Goal: Information Seeking & Learning: Check status

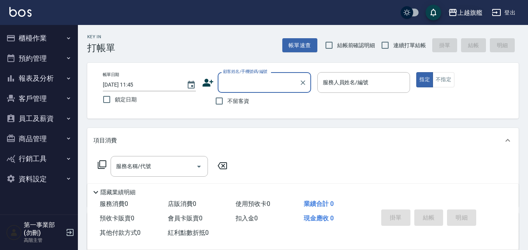
click at [332, 11] on div "上越旗艦" at bounding box center [470, 13] width 25 height 10
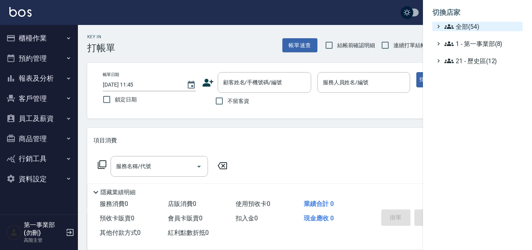
click at [332, 26] on span "全部(54)" at bounding box center [481, 26] width 75 height 9
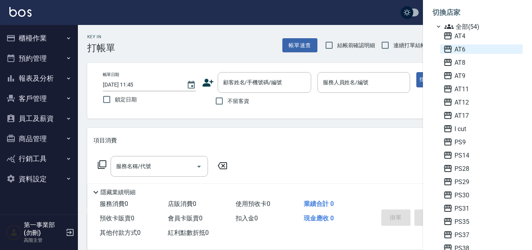
click at [332, 53] on span "AT6" at bounding box center [481, 48] width 76 height 9
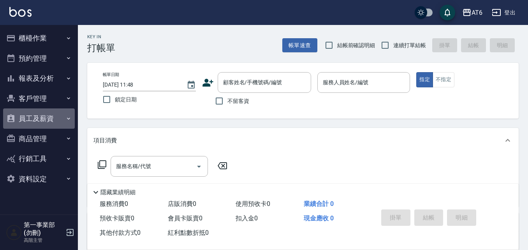
click at [54, 122] on button "員工及薪資" at bounding box center [39, 118] width 72 height 20
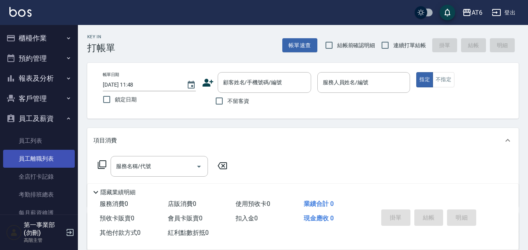
scroll to position [78, 0]
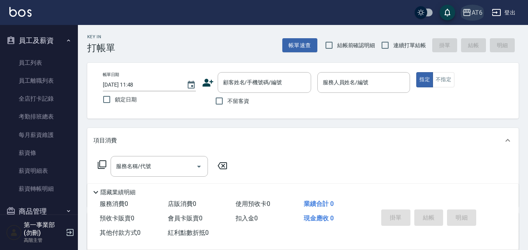
click at [468, 12] on icon "button" at bounding box center [467, 12] width 8 height 7
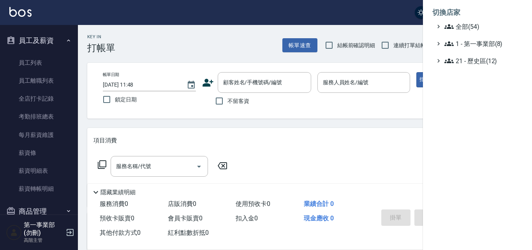
click at [48, 173] on div at bounding box center [266, 125] width 532 height 250
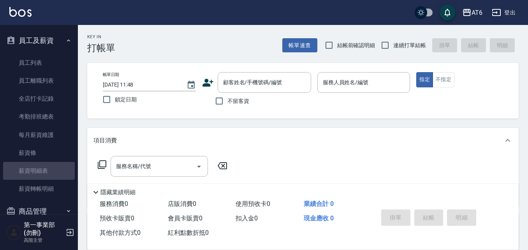
click at [48, 173] on link "薪資明細表" at bounding box center [39, 171] width 72 height 18
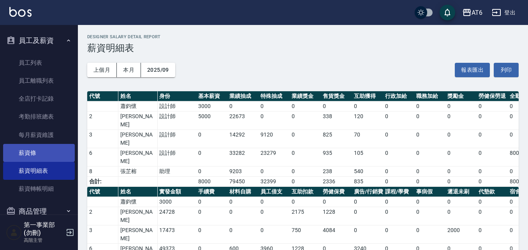
click at [47, 156] on link "薪資條" at bounding box center [39, 153] width 72 height 18
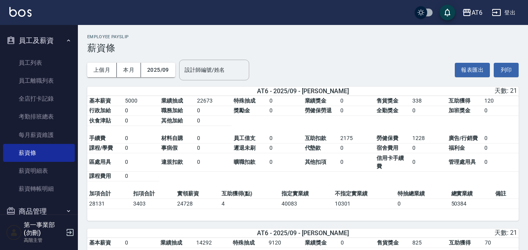
drag, startPoint x: 503, startPoint y: 142, endPoint x: 494, endPoint y: 141, distance: 9.0
click at [503, 142] on td "0" at bounding box center [500, 138] width 36 height 10
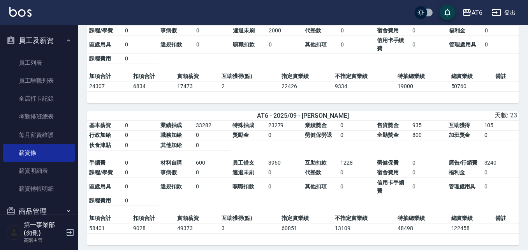
scroll to position [273, 0]
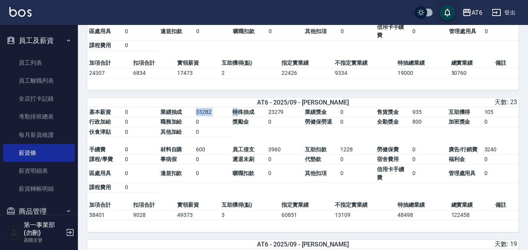
drag, startPoint x: 194, startPoint y: 115, endPoint x: 239, endPoint y: 118, distance: 44.9
click at [239, 118] on tbody "基本薪資 0 業績抽成 33282 特殊抽成 23279 業績獎金 0 售貨獎金 935 互助獲得 105 行政加給 0 職務加給 0 獎勵金 0 勞健保勞退…" at bounding box center [302, 122] width 431 height 30
click at [265, 117] on td "特殊抽成" at bounding box center [248, 112] width 35 height 10
drag, startPoint x: 269, startPoint y: 118, endPoint x: 285, endPoint y: 119, distance: 16.8
click at [285, 117] on td "23279" at bounding box center [284, 112] width 37 height 10
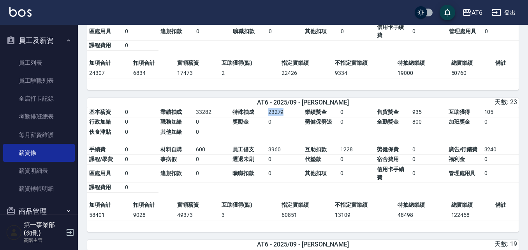
click at [285, 117] on td "23279" at bounding box center [284, 112] width 37 height 10
drag, startPoint x: 287, startPoint y: 153, endPoint x: 260, endPoint y: 151, distance: 26.9
click at [260, 151] on tbody "手續費 0 材料自購 600 員工借支 3960 互助扣款 1228 勞健保費 0 廣告/行銷費 3240 課程/學費 0 事病假 0 遲退未刷 0 代墊款 …" at bounding box center [302, 168] width 431 height 48
click at [267, 153] on td "3960" at bounding box center [284, 149] width 37 height 10
drag, startPoint x: 288, startPoint y: 154, endPoint x: 255, endPoint y: 154, distance: 33.5
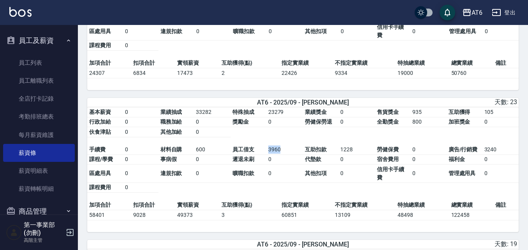
click at [255, 154] on tbody "手續費 0 材料自購 600 員工借支 3960 互助扣款 1228 勞健保費 0 廣告/行銷費 3240 課程/學費 0 事病假 0 遲退未刷 0 代墊款 …" at bounding box center [302, 168] width 431 height 48
click at [268, 154] on td "3960" at bounding box center [284, 149] width 37 height 10
drag, startPoint x: 268, startPoint y: 162, endPoint x: 275, endPoint y: 164, distance: 7.2
click at [275, 164] on td "0" at bounding box center [284, 159] width 37 height 10
click at [276, 173] on td "0" at bounding box center [284, 173] width 37 height 18
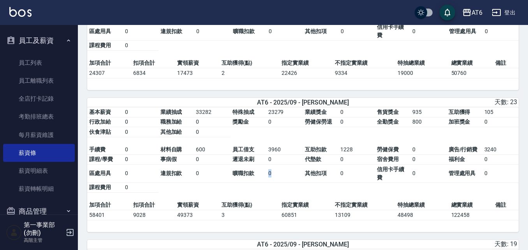
drag, startPoint x: 277, startPoint y: 175, endPoint x: 267, endPoint y: 175, distance: 10.1
click at [267, 175] on td "0" at bounding box center [284, 173] width 37 height 18
drag, startPoint x: 174, startPoint y: 219, endPoint x: 199, endPoint y: 221, distance: 24.2
click at [199, 220] on tr "58401 9028 49373 3 60851 13109 48498 122458" at bounding box center [302, 215] width 431 height 10
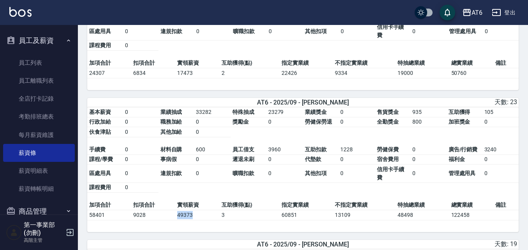
click at [199, 220] on td "49373" at bounding box center [197, 215] width 44 height 10
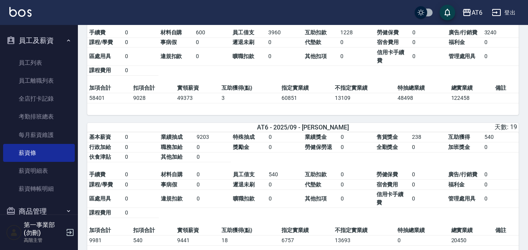
scroll to position [428, 0]
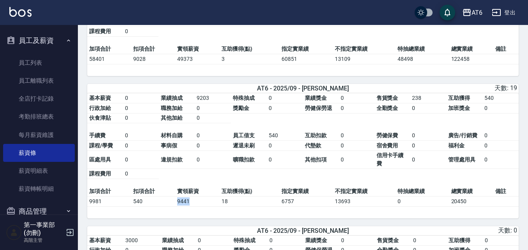
drag, startPoint x: 174, startPoint y: 207, endPoint x: 196, endPoint y: 208, distance: 22.2
click at [196, 206] on tr "9981 540 9441 18 6757 13693 0 20450" at bounding box center [302, 201] width 431 height 10
click at [199, 204] on td "9441" at bounding box center [197, 201] width 44 height 10
drag, startPoint x: 280, startPoint y: 134, endPoint x: 262, endPoint y: 144, distance: 21.4
click at [262, 144] on table "基本薪資 0 業績抽成 9203 特殊抽成 0 業績獎金 0 售貨獎金 238 互助獲得 540 行政加給 0 職務加給 0 獎勵金 0 勞健保勞退 0 全勤…" at bounding box center [302, 139] width 431 height 93
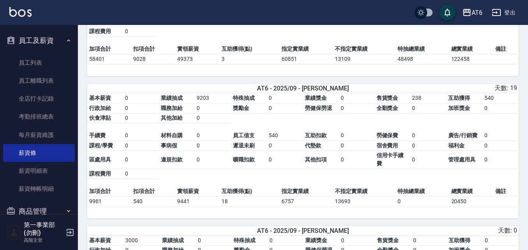
click at [283, 145] on td "0" at bounding box center [285, 146] width 36 height 10
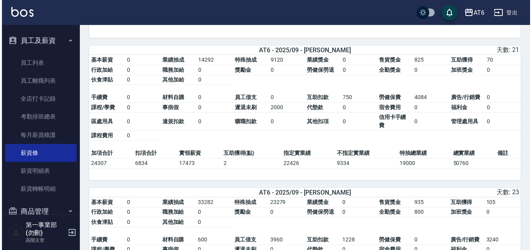
scroll to position [55, 0]
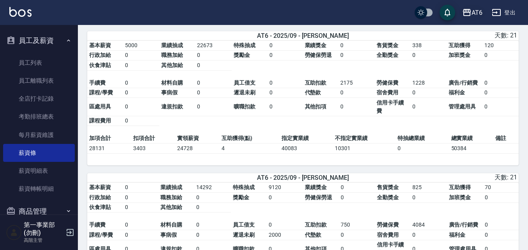
click at [468, 14] on icon "button" at bounding box center [466, 12] width 9 height 9
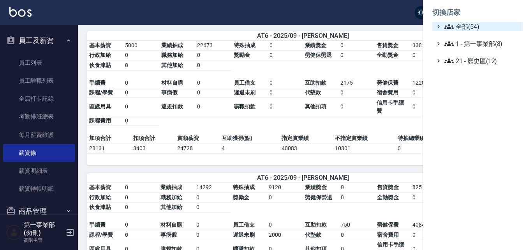
click at [464, 23] on span "全部(54)" at bounding box center [481, 26] width 75 height 9
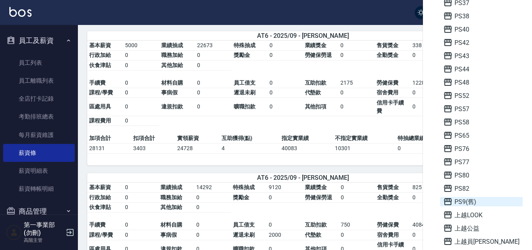
scroll to position [273, 0]
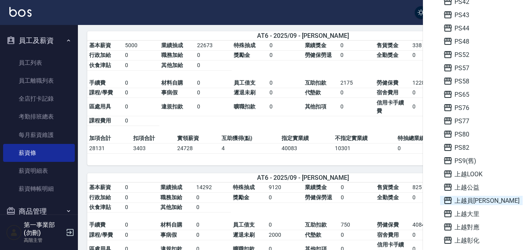
click at [486, 202] on span "上越員林" at bounding box center [481, 199] width 76 height 9
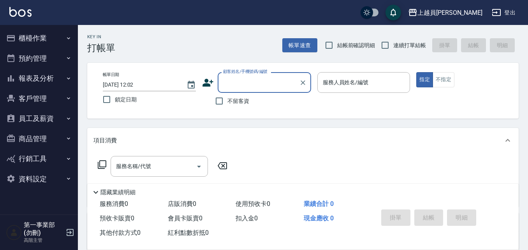
click at [55, 118] on button "員工及薪資" at bounding box center [39, 118] width 72 height 20
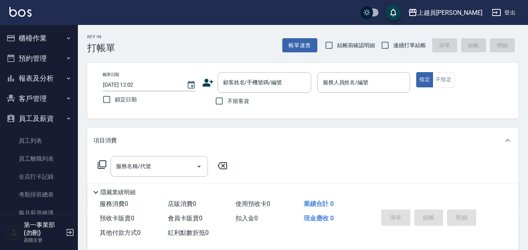
click at [47, 82] on button "報表及分析" at bounding box center [39, 78] width 72 height 20
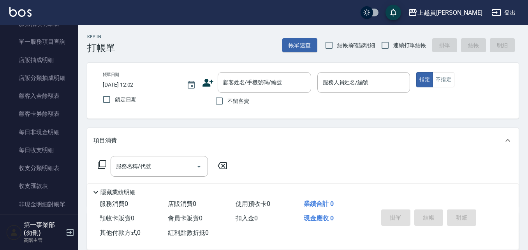
scroll to position [545, 0]
click at [50, 80] on link "店販分類抽成明細" at bounding box center [39, 78] width 72 height 18
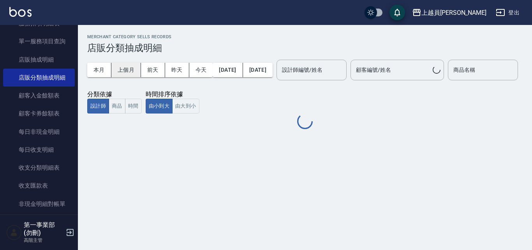
click at [130, 70] on button "上個月" at bounding box center [126, 70] width 30 height 14
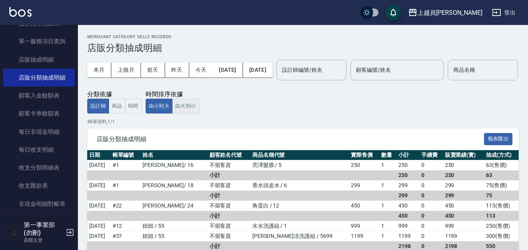
click at [178, 114] on button "由大到小" at bounding box center [185, 106] width 27 height 15
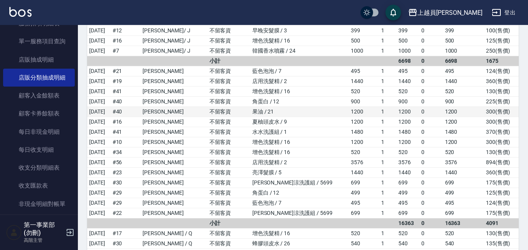
scroll to position [467, 0]
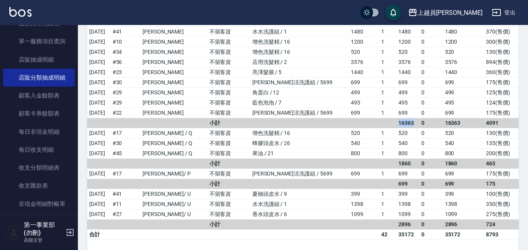
drag, startPoint x: 388, startPoint y: 148, endPoint x: 401, endPoint y: 149, distance: 12.9
click at [401, 128] on td "16363" at bounding box center [407, 123] width 23 height 10
copy td "16363"
click at [493, 118] on td "175 ( 售價 )" at bounding box center [501, 113] width 35 height 10
click at [512, 57] on td "130 ( 售價 )" at bounding box center [501, 52] width 35 height 10
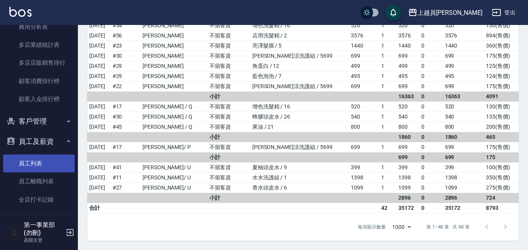
scroll to position [818, 0]
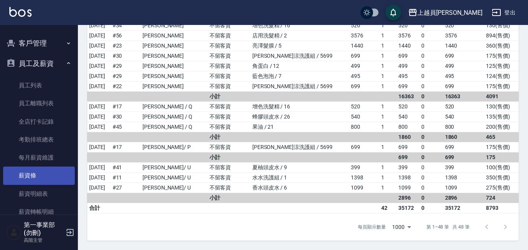
click at [56, 178] on link "薪資條" at bounding box center [39, 175] width 72 height 18
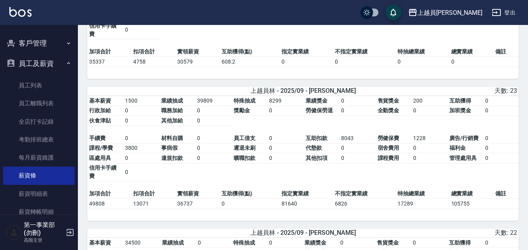
scroll to position [1402, 0]
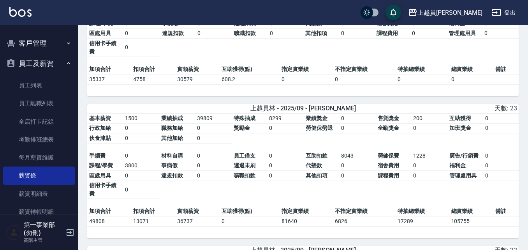
click at [478, 171] on td "福利金" at bounding box center [465, 165] width 36 height 10
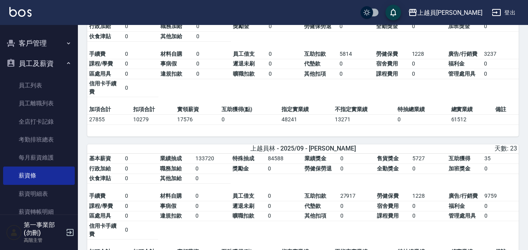
scroll to position [2103, 0]
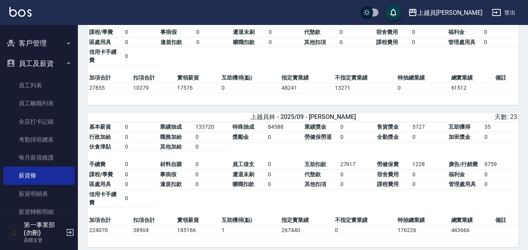
click at [458, 167] on span "廣告/行銷費" at bounding box center [463, 164] width 29 height 6
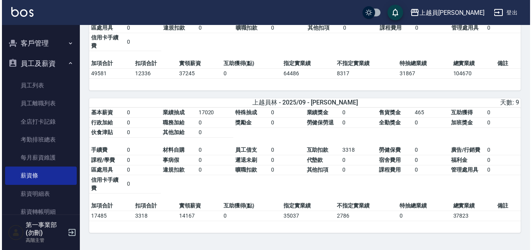
scroll to position [2708, 0]
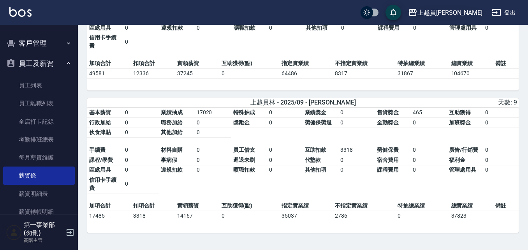
click at [468, 11] on div "上越員林" at bounding box center [449, 13] width 65 height 10
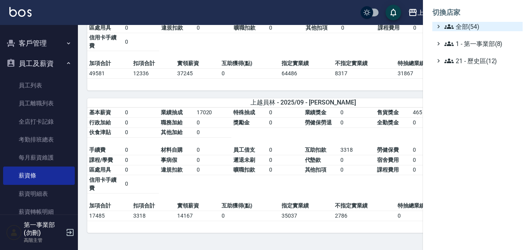
click at [467, 28] on span "全部(54)" at bounding box center [481, 26] width 75 height 9
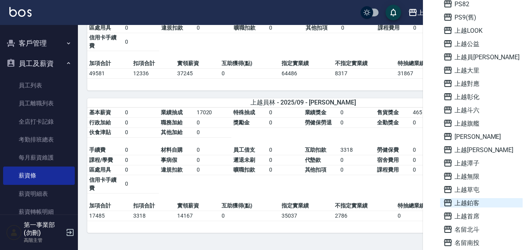
scroll to position [428, 0]
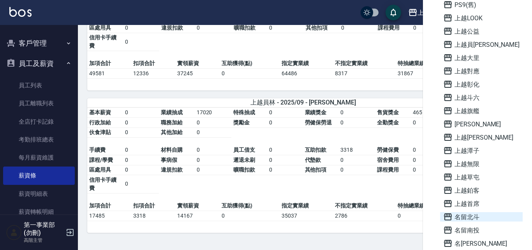
click at [467, 215] on span "名留北斗" at bounding box center [481, 216] width 76 height 9
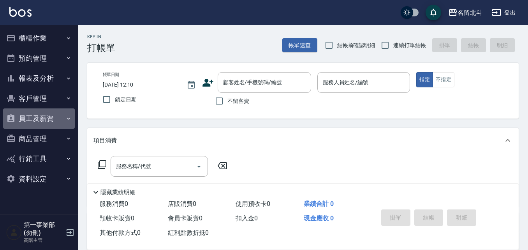
click at [47, 120] on button "員工及薪資" at bounding box center [39, 118] width 72 height 20
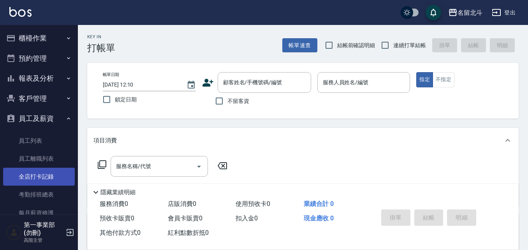
scroll to position [134, 0]
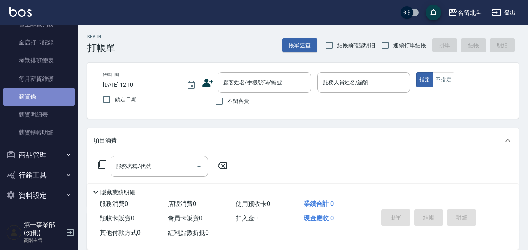
click at [41, 96] on link "薪資條" at bounding box center [39, 97] width 72 height 18
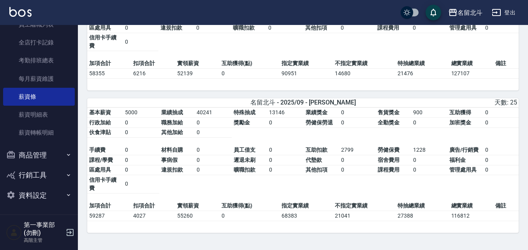
scroll to position [705, 0]
click at [369, 162] on td "0" at bounding box center [357, 160] width 36 height 10
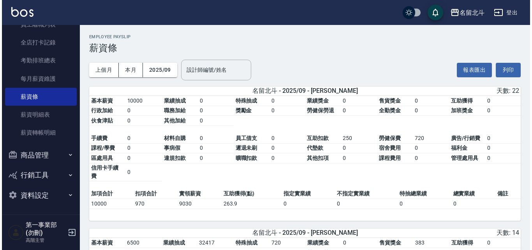
scroll to position [195, 0]
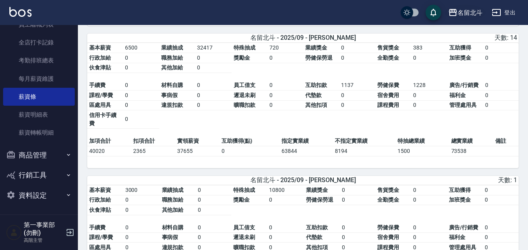
click at [468, 10] on div "名留北斗" at bounding box center [470, 13] width 25 height 10
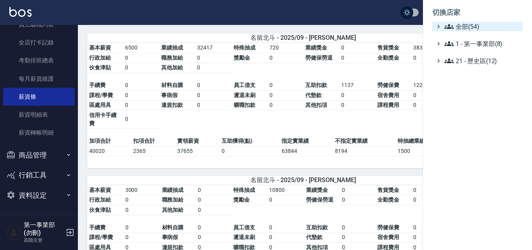
click at [470, 23] on span "全部(54)" at bounding box center [481, 26] width 75 height 9
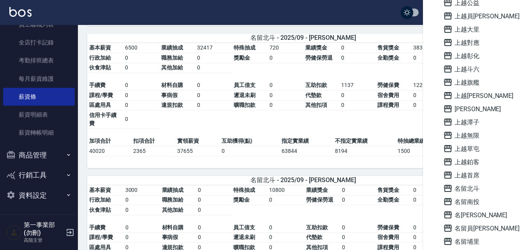
scroll to position [467, 0]
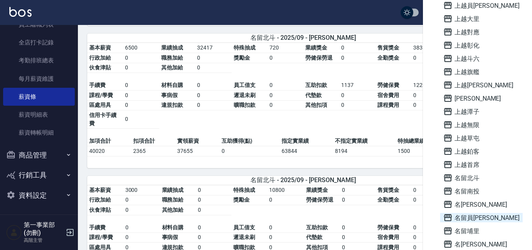
click at [479, 219] on span "名留員[PERSON_NAME]" at bounding box center [481, 217] width 76 height 9
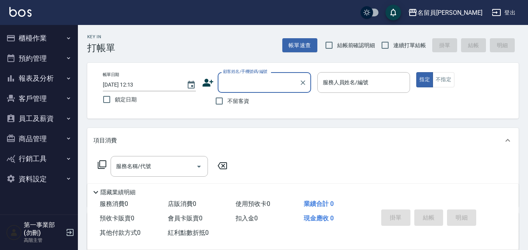
click at [62, 120] on button "員工及薪資" at bounding box center [39, 118] width 72 height 20
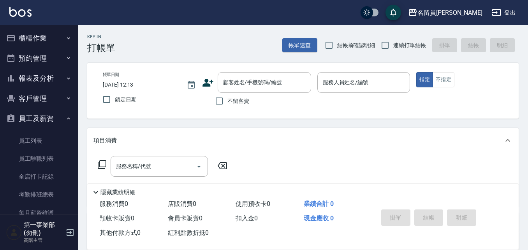
click at [51, 84] on button "報表及分析" at bounding box center [39, 78] width 72 height 20
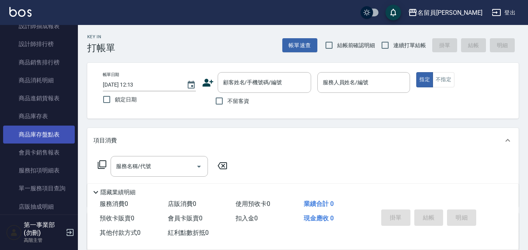
scroll to position [467, 0]
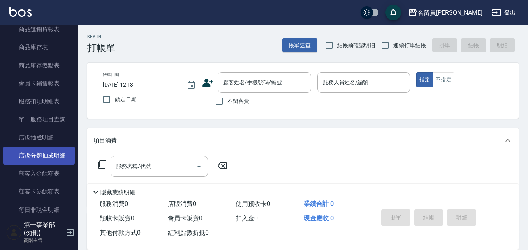
click at [55, 163] on link "店販分類抽成明細" at bounding box center [39, 155] width 72 height 18
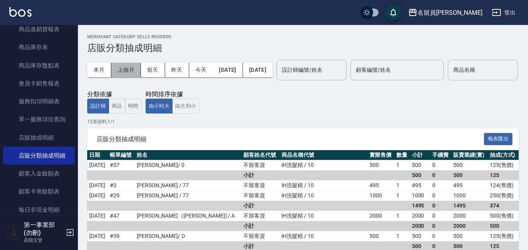
click at [130, 75] on button "上個月" at bounding box center [126, 70] width 30 height 14
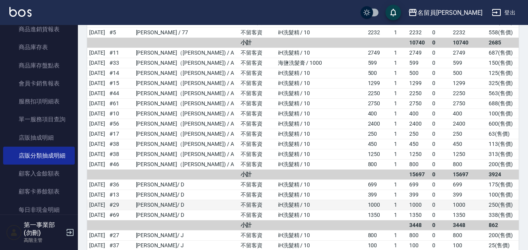
scroll to position [273, 0]
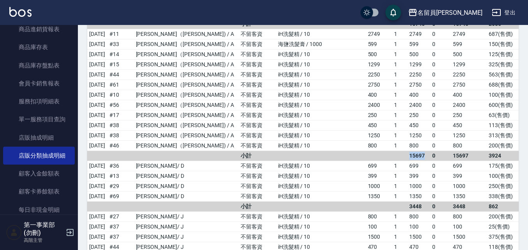
drag, startPoint x: 417, startPoint y: 180, endPoint x: 394, endPoint y: 179, distance: 23.0
click at [394, 161] on tr "小計 15697 0 15697 3924" at bounding box center [302, 156] width 431 height 10
copy tr "15697"
click at [487, 90] on td "688 ( 售價 )" at bounding box center [503, 85] width 32 height 10
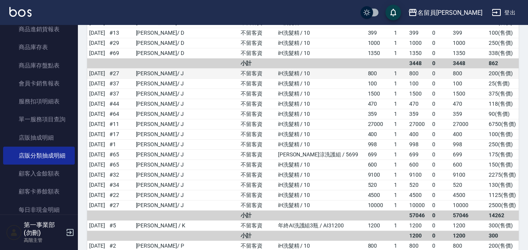
scroll to position [428, 0]
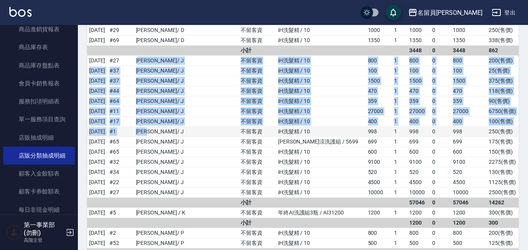
drag, startPoint x: 161, startPoint y: 87, endPoint x: 174, endPoint y: 152, distance: 66.4
click at [174, 152] on tbody "[DATE] # 9 [PERSON_NAME]/ 0 不留客資 海鹽洗髮膏 / 1000 599 1 599 0 599 150 ( 售價 ) 小計 599…" at bounding box center [302, 182] width 431 height 901
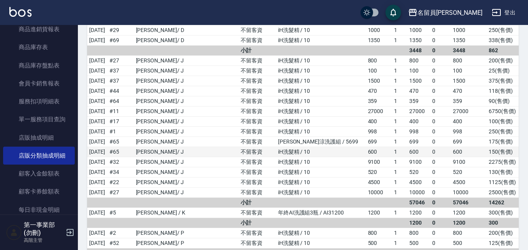
click at [179, 157] on td "[PERSON_NAME]/ J" at bounding box center [186, 152] width 105 height 10
drag, startPoint x: 412, startPoint y: 229, endPoint x: 391, endPoint y: 227, distance: 21.1
click at [391, 208] on tr "小計 57046 0 57046 14262" at bounding box center [302, 202] width 431 height 10
copy tr "57046"
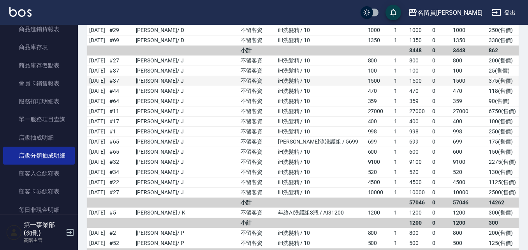
drag, startPoint x: 486, startPoint y: 103, endPoint x: 479, endPoint y: 104, distance: 7.1
click at [487, 86] on td "375 ( 售價 )" at bounding box center [503, 81] width 32 height 10
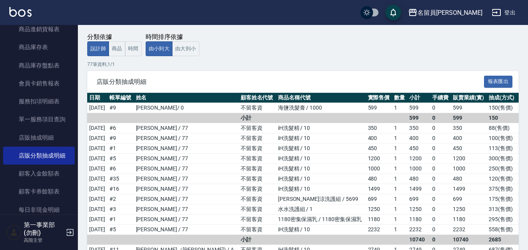
scroll to position [56, 0]
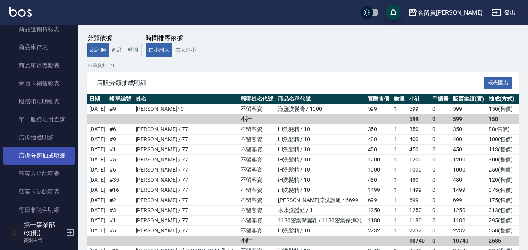
click at [5, 149] on link "店販分類抽成明細" at bounding box center [39, 155] width 72 height 18
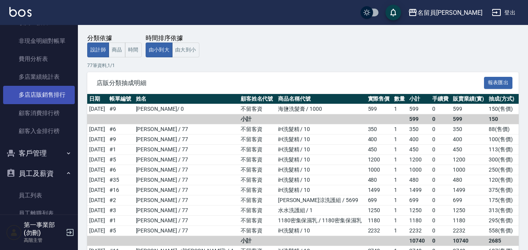
scroll to position [818, 0]
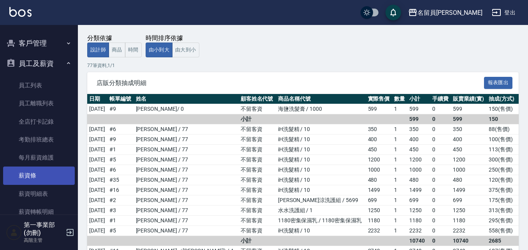
click at [43, 178] on link "薪資條" at bounding box center [39, 175] width 72 height 18
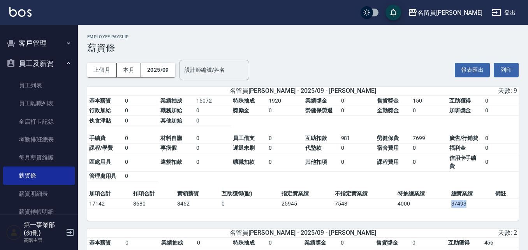
drag, startPoint x: 474, startPoint y: 208, endPoint x: 438, endPoint y: 209, distance: 35.8
click at [438, 209] on tr "17142 8680 8462 0 25945 7548 4000 37493" at bounding box center [302, 204] width 431 height 10
click at [405, 211] on div "基本薪資 0 業績抽成 15072 特殊抽成 1920 業績獎金 0 售貨獎金 150 互助獲得 0 行政加給 0 職務加給 0 獎勵金 0 勞健保勞退 0 …" at bounding box center [302, 158] width 431 height 125
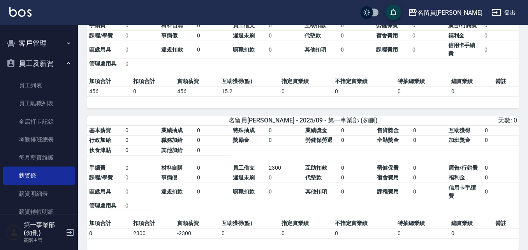
scroll to position [312, 0]
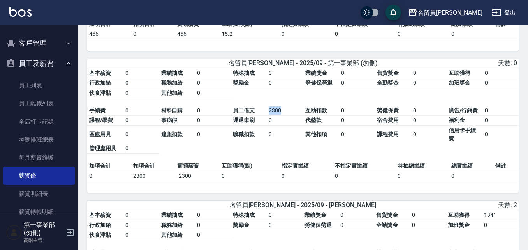
drag, startPoint x: 289, startPoint y: 116, endPoint x: 260, endPoint y: 117, distance: 29.2
click at [260, 117] on tbody "手續費 0 材料自購 0 員工借支 2300 互助扣款 0 勞健保費 0 廣告/行銷費 0 課程/學費 0 事病假 0 遲退未刷 0 代墊款 0 宿舍費用 0…" at bounding box center [302, 130] width 431 height 48
click at [269, 116] on td "2300" at bounding box center [285, 111] width 37 height 10
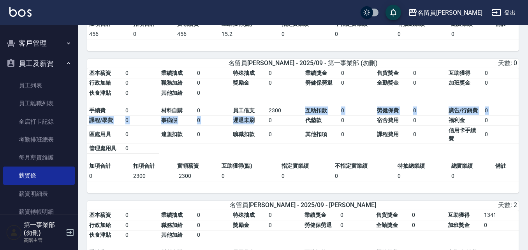
drag, startPoint x: 298, startPoint y: 115, endPoint x: 262, endPoint y: 119, distance: 35.3
click at [262, 119] on tbody "手續費 0 材料自購 0 員工借支 2300 互助扣款 0 勞健保費 0 廣告/行銷費 0 課程/學費 0 事病假 0 遲退未刷 0 代墊款 0 宿舍費用 0…" at bounding box center [302, 130] width 431 height 48
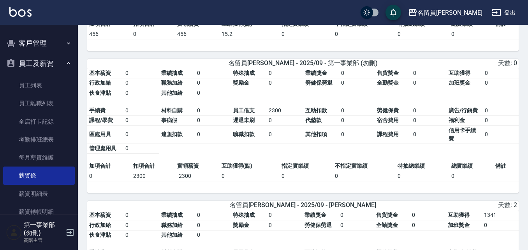
click at [273, 115] on td "2300" at bounding box center [285, 111] width 37 height 10
drag, startPoint x: 260, startPoint y: 118, endPoint x: 281, endPoint y: 115, distance: 21.2
click at [281, 115] on tbody "手續費 0 材料自購 0 員工借支 2300 互助扣款 0 勞健保費 0 廣告/行銷費 0 課程/學費 0 事病假 0 遲退未刷 0 代墊款 0 宿舍費用 0…" at bounding box center [302, 130] width 431 height 48
click at [281, 115] on td "2300" at bounding box center [285, 111] width 37 height 10
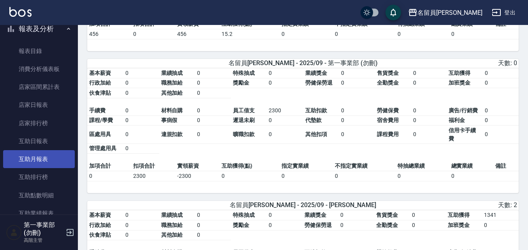
scroll to position [0, 0]
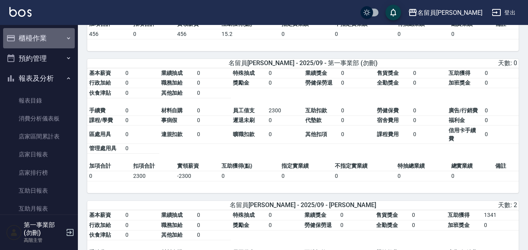
drag, startPoint x: 41, startPoint y: 38, endPoint x: 39, endPoint y: 55, distance: 17.2
click at [41, 38] on button "櫃檯作業" at bounding box center [39, 38] width 72 height 20
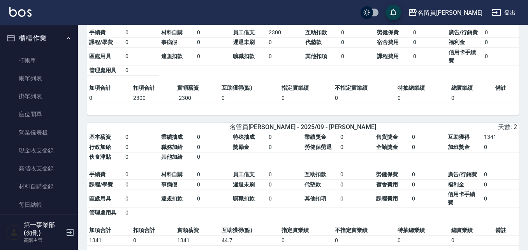
scroll to position [428, 0]
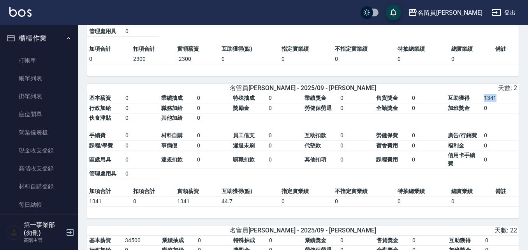
drag, startPoint x: 502, startPoint y: 104, endPoint x: 481, endPoint y: 106, distance: 21.5
click at [481, 106] on tbody "基本薪資 0 業績抽成 0 特殊抽成 0 業績獎金 0 售貨獎金 0 互助獲得 1341 行政加給 0 職務加給 0 獎勵金 0 勞健保勞退 0 全勤獎金 0…" at bounding box center [302, 108] width 431 height 30
click at [491, 103] on td "1341" at bounding box center [500, 98] width 37 height 10
drag, startPoint x: 501, startPoint y: 106, endPoint x: 480, endPoint y: 105, distance: 21.5
click at [480, 105] on tbody "基本薪資 0 業績抽成 0 特殊抽成 0 業績獎金 0 售貨獎金 0 互助獲得 1341 行政加給 0 職務加給 0 獎勵金 0 勞健保勞退 0 全勤獎金 0…" at bounding box center [302, 108] width 431 height 30
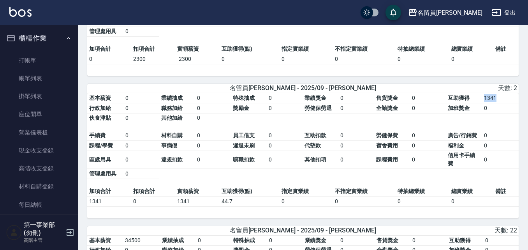
click at [485, 103] on td "1341" at bounding box center [500, 98] width 37 height 10
click at [144, 196] on td "扣項合計" at bounding box center [153, 191] width 44 height 10
click at [356, 182] on table "基本薪資 0 業績抽成 0 特殊抽成 0 業績獎金 0 售貨獎金 0 互助獲得 1341 行政加給 0 職務加給 0 獎勵金 0 勞健保勞退 0 全勤獎金 0…" at bounding box center [302, 139] width 431 height 93
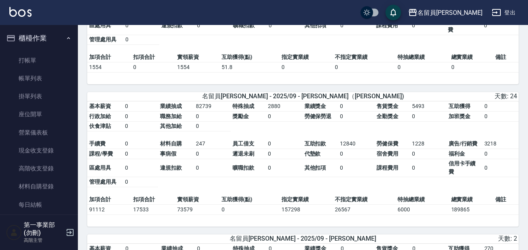
scroll to position [1285, 0]
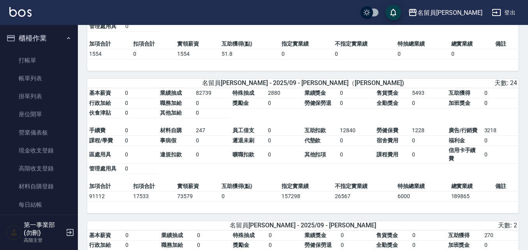
click at [495, 160] on td "0" at bounding box center [500, 154] width 36 height 18
click at [459, 130] on table "基本薪資 0 業績抽成 82739 特殊抽成 2880 業績獎金 0 售貨獎金 5493 互助獲得 0 行政加給 0 職務加給 0 獎勵金 0 勞健保勞退 0…" at bounding box center [302, 134] width 431 height 93
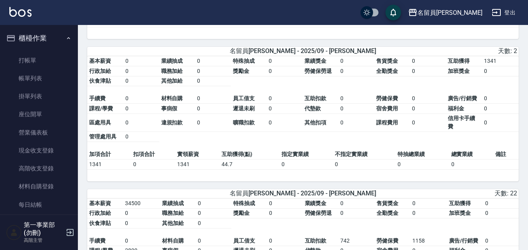
scroll to position [452, 0]
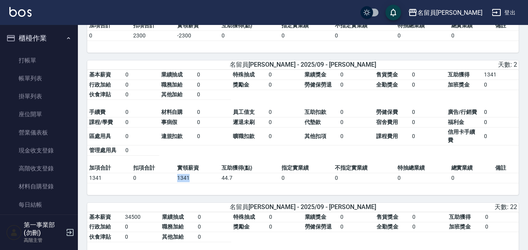
drag, startPoint x: 191, startPoint y: 181, endPoint x: 169, endPoint y: 183, distance: 22.0
click at [169, 183] on tr "1341 0 1341 44.7 0 0 0 0" at bounding box center [302, 178] width 431 height 10
click at [206, 188] on div "基本薪資 0 業績抽成 0 特殊抽成 0 業績獎金 0 售貨獎金 0 互助獲得 1341 行政加給 0 職務加給 0 獎勵金 0 勞健保勞退 0 全勤獎金 0…" at bounding box center [302, 132] width 431 height 125
drag, startPoint x: 242, startPoint y: 183, endPoint x: 201, endPoint y: 186, distance: 40.6
click at [201, 183] on tr "1341 0 1341 44.7 0 0 0 0" at bounding box center [302, 178] width 431 height 10
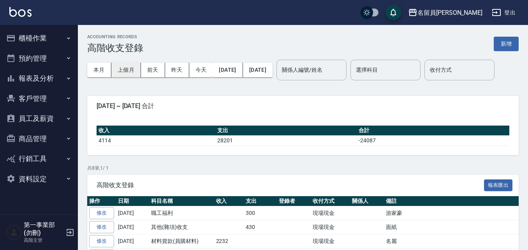
click at [128, 71] on button "上個月" at bounding box center [126, 70] width 30 height 14
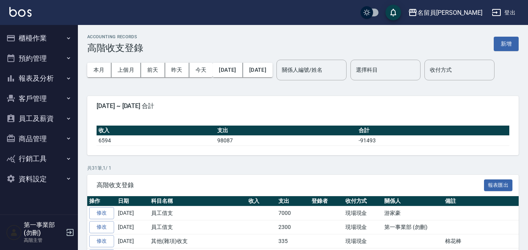
scroll to position [78, 0]
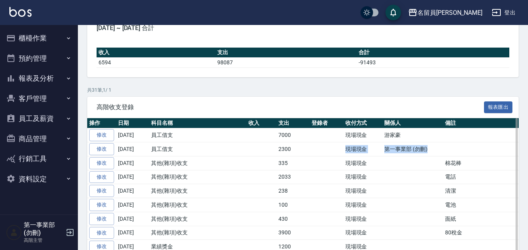
drag, startPoint x: 433, startPoint y: 177, endPoint x: 341, endPoint y: 173, distance: 92.0
click at [341, 156] on tr "修改 2025-09-29 員工借支 2300 現場現金 第一事業部 (勿刪)" at bounding box center [340, 149] width 506 height 14
click at [350, 156] on td "現場現金" at bounding box center [362, 149] width 39 height 14
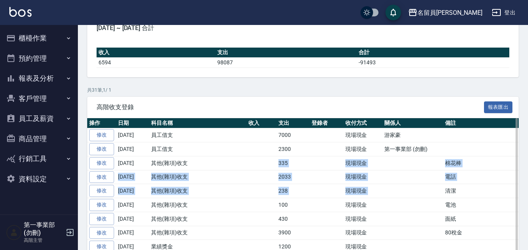
drag, startPoint x: 273, startPoint y: 188, endPoint x: 445, endPoint y: 213, distance: 173.5
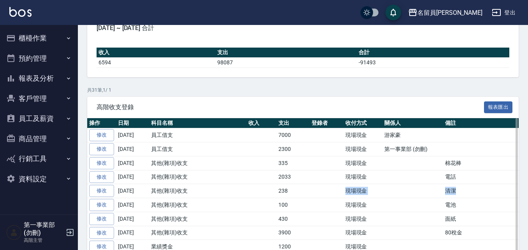
drag, startPoint x: 458, startPoint y: 215, endPoint x: 341, endPoint y: 210, distance: 117.7
click at [341, 198] on tr "修改 2025-09-27 其他(雜項)收支 238 現場現金 清潔" at bounding box center [340, 191] width 506 height 14
click at [311, 184] on td at bounding box center [327, 177] width 34 height 14
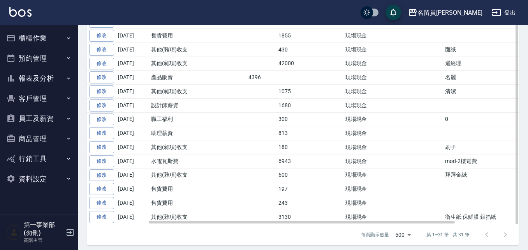
scroll to position [428, 0]
